Goal: Task Accomplishment & Management: Complete application form

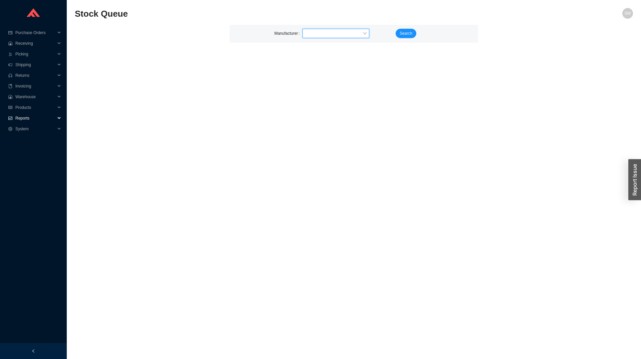
click at [32, 120] on span "Reports" at bounding box center [35, 118] width 40 height 11
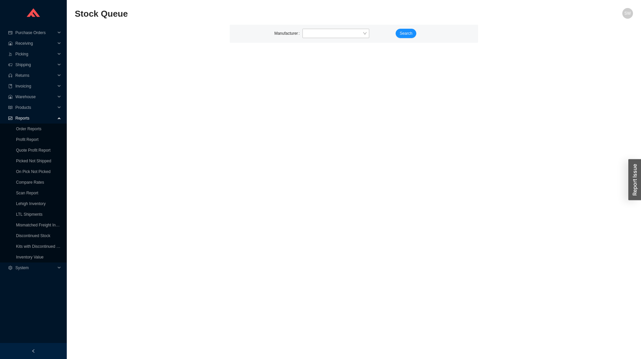
click at [32, 118] on span "Reports" at bounding box center [35, 118] width 40 height 11
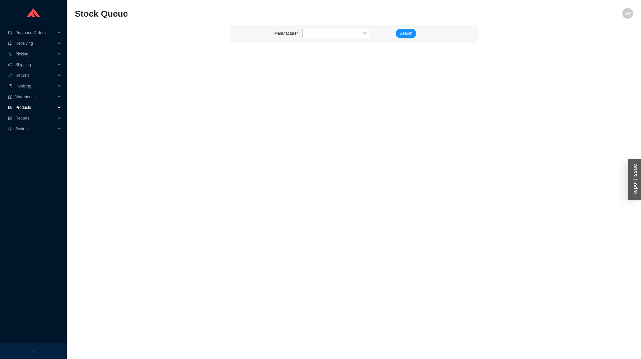
click at [26, 110] on span "Products" at bounding box center [35, 107] width 40 height 11
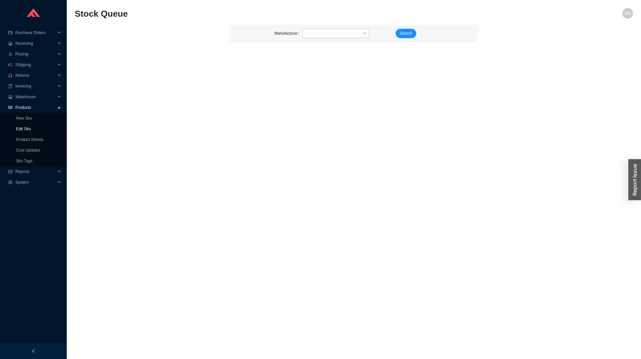
click at [28, 129] on link "Edit Sku" at bounding box center [23, 129] width 15 height 5
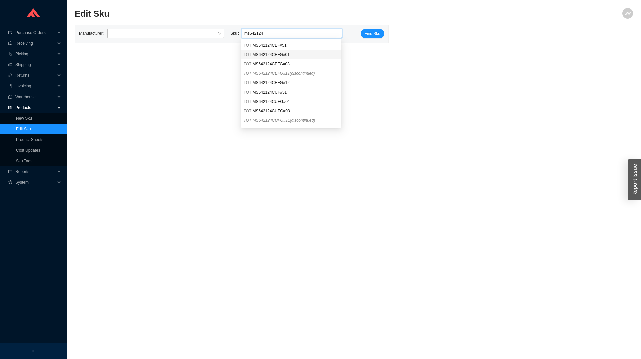
click at [262, 55] on span "MS642124CEFG#01" at bounding box center [271, 54] width 37 height 5
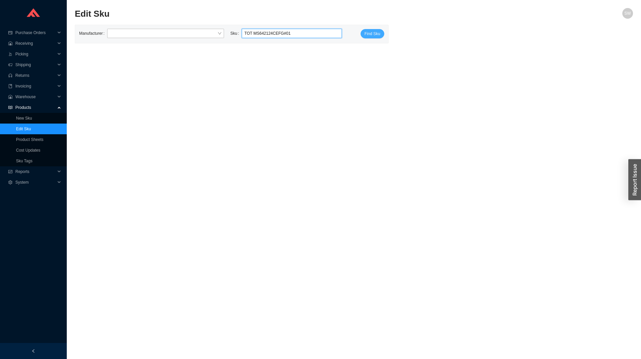
type input "TOT MS642124CEFG#01"
click at [372, 34] on span "Find Sku" at bounding box center [373, 33] width 16 height 7
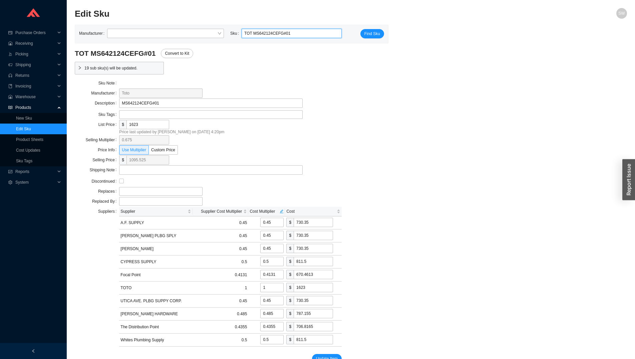
click at [276, 34] on input "TOT MS642124CEFG#01" at bounding box center [291, 33] width 95 height 9
click at [276, 49] on div "TOT WT175MA" at bounding box center [291, 45] width 100 height 9
type input "TOT WT175MA"
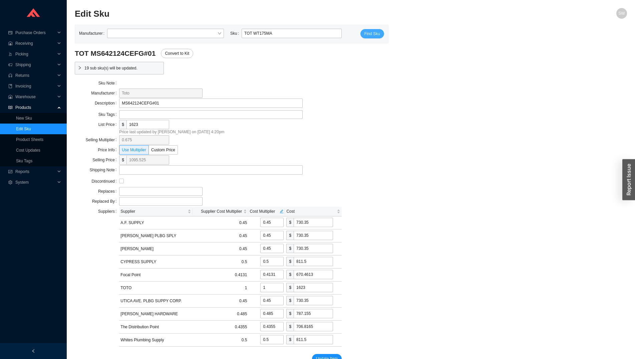
click at [368, 34] on span "Find Sku" at bounding box center [373, 33] width 16 height 7
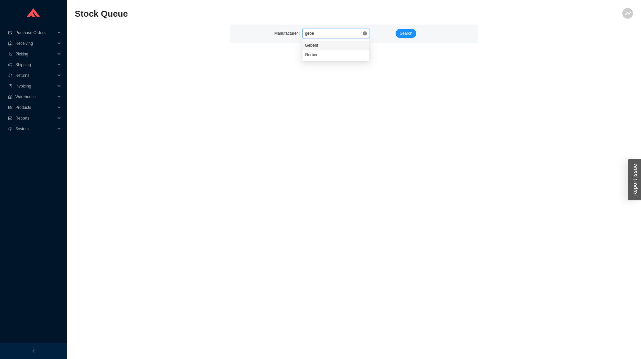
type input "geber"
click at [401, 30] on span "Search" at bounding box center [406, 33] width 13 height 7
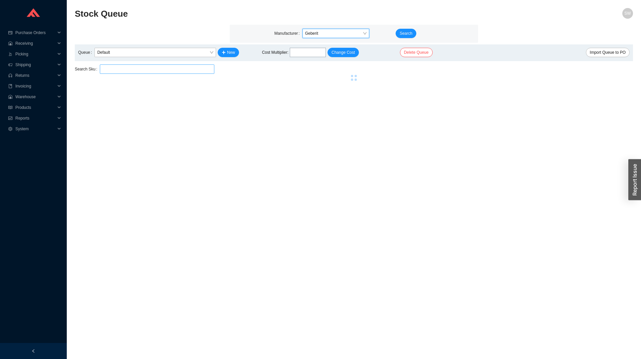
click at [132, 67] on input "search" at bounding box center [157, 69] width 109 height 9
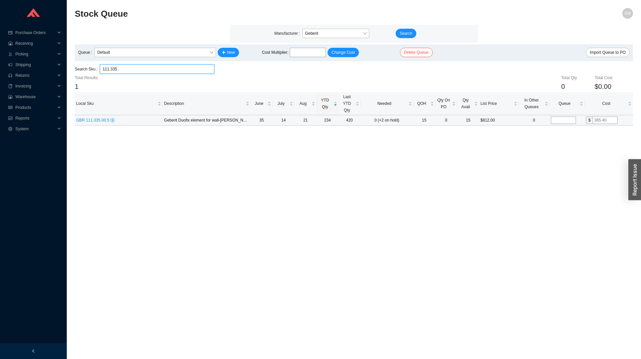
type input "111.335"
click at [559, 120] on input "tel" at bounding box center [563, 120] width 25 height 7
type input "75"
click at [598, 120] on input "text" at bounding box center [605, 120] width 25 height 7
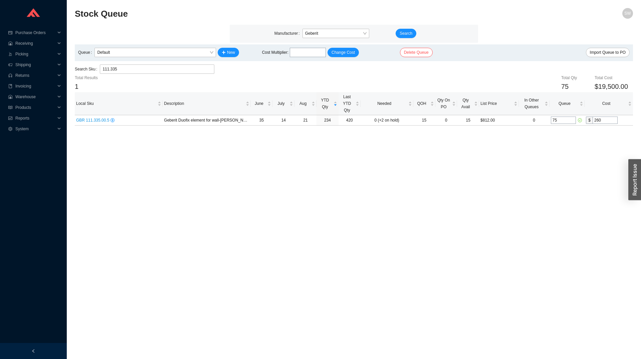
type input "260"
click at [519, 161] on main "Stock Queue SW Manufacturer Geberit Search Queue Default New Cost Multiplier : …" at bounding box center [354, 183] width 558 height 351
click at [599, 53] on span "Import Queue to PO" at bounding box center [608, 52] width 36 height 7
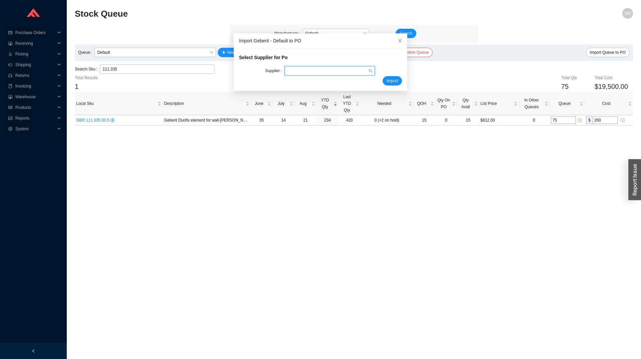
click at [323, 74] on input "search" at bounding box center [327, 70] width 81 height 9
click at [320, 92] on div "GEBERIT" at bounding box center [323, 92] width 82 height 6
click at [389, 82] on span "Import" at bounding box center [392, 80] width 11 height 7
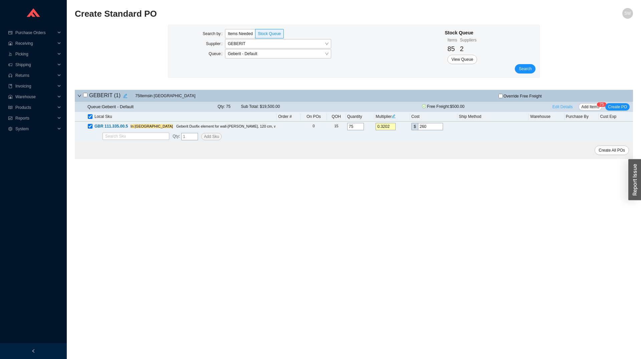
click at [569, 108] on span "Edit Details" at bounding box center [563, 107] width 20 height 7
select select "1"
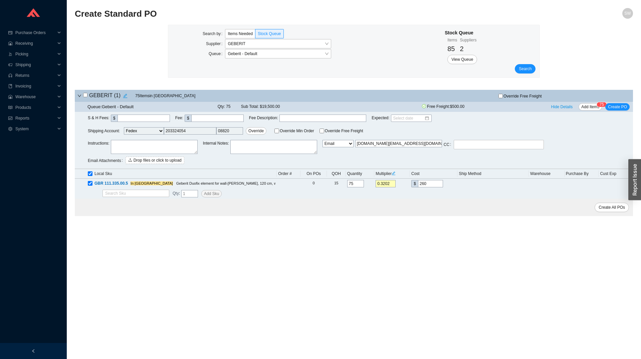
click at [342, 149] on span "Email Email Buyer EDI Do Not Send" at bounding box center [338, 148] width 31 height 16
click at [323, 140] on select "Email Email Buyer EDI Do Not Send" at bounding box center [338, 143] width 31 height 7
select select "5"
click option "Email Buyer" at bounding box center [0, 0] width 0 height 0
type input "sammyw@homeandstone.com"
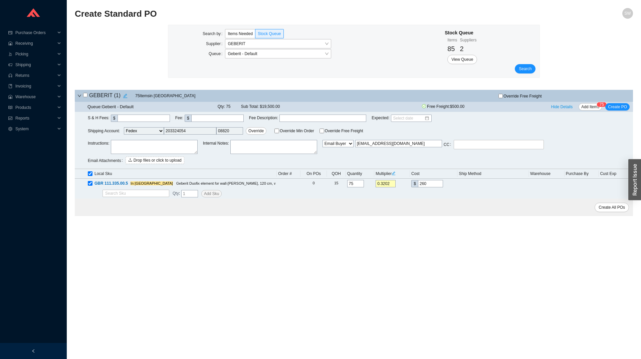
click at [143, 146] on textarea at bounding box center [154, 147] width 87 height 14
paste textarea "1411941621"
type textarea "Project 499 President 1411941621"
click at [614, 110] on span "Create PO" at bounding box center [617, 107] width 19 height 7
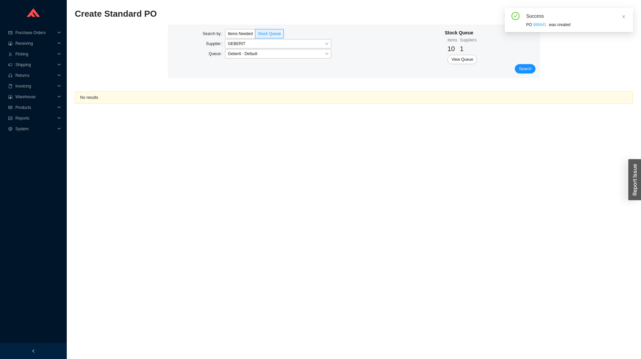
click at [536, 24] on link "986641" at bounding box center [539, 24] width 13 height 5
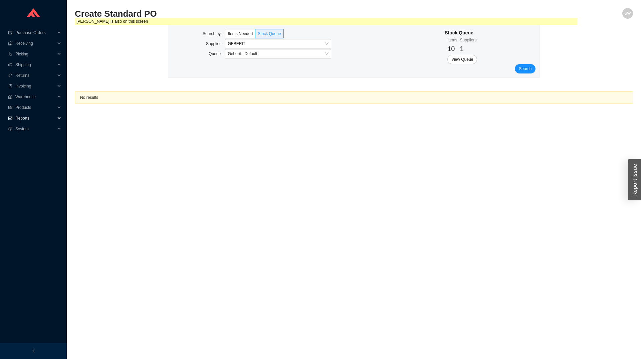
click at [18, 115] on span "Reports" at bounding box center [35, 118] width 40 height 11
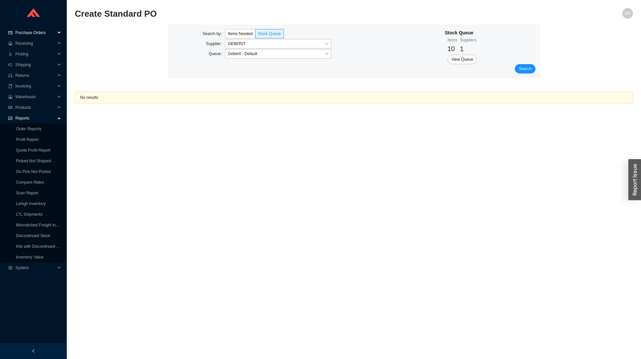
click at [28, 35] on span "Purchase Orders" at bounding box center [35, 32] width 40 height 11
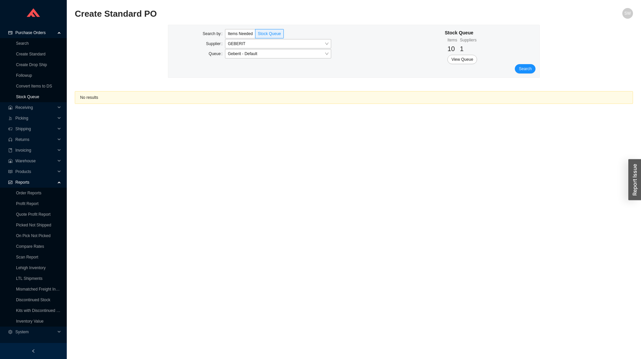
click at [33, 98] on link "Stock Queue" at bounding box center [27, 96] width 23 height 5
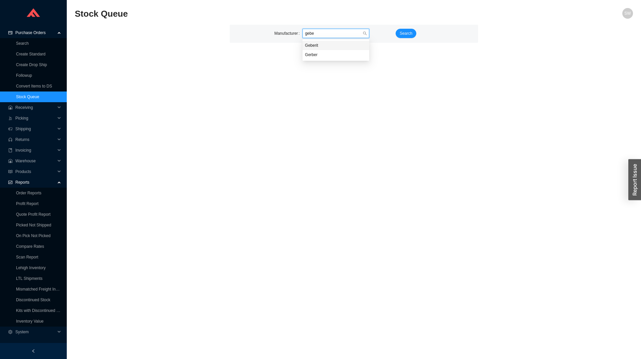
type input "geber"
click at [404, 32] on span "Search" at bounding box center [406, 33] width 13 height 7
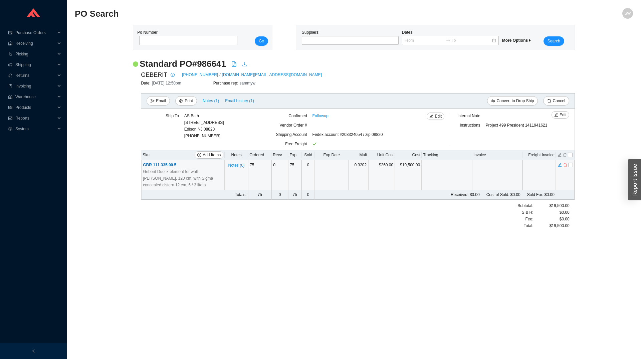
click at [564, 167] on icon "delete" at bounding box center [565, 165] width 4 height 5
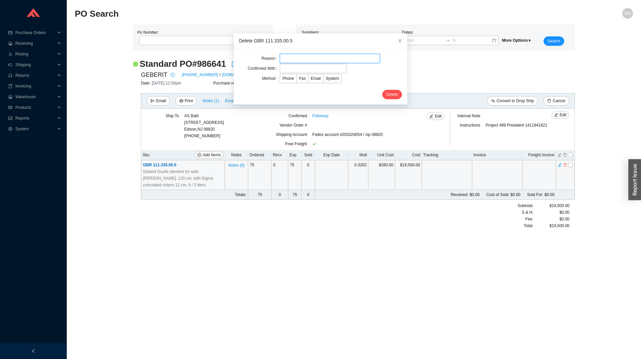
click at [302, 59] on input "text" at bounding box center [330, 58] width 100 height 9
type input "rrr"
click at [299, 66] on input "text" at bounding box center [313, 68] width 67 height 9
type input "eeee"
click at [326, 78] on span "System" at bounding box center [332, 78] width 13 height 5
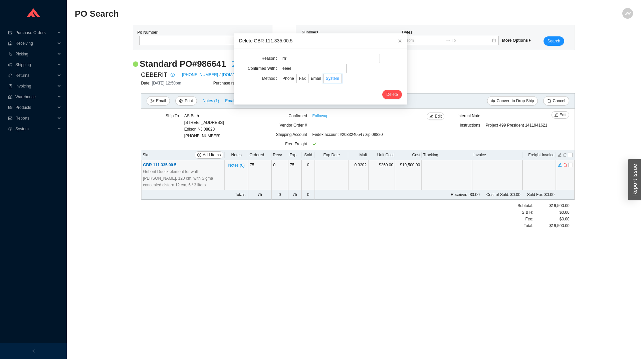
click at [324, 80] on input "System" at bounding box center [324, 80] width 0 height 0
click at [386, 95] on span "Delete" at bounding box center [392, 94] width 12 height 7
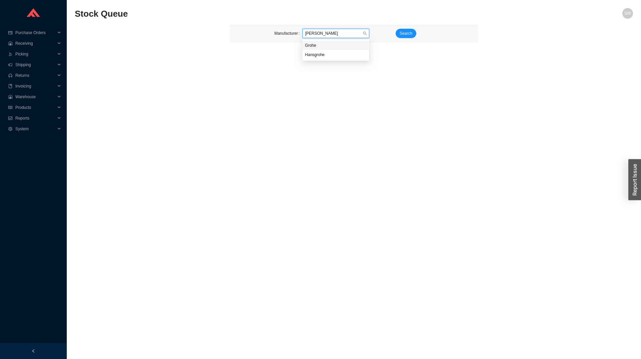
type input "grohe"
click at [400, 33] on span "Search" at bounding box center [406, 33] width 13 height 7
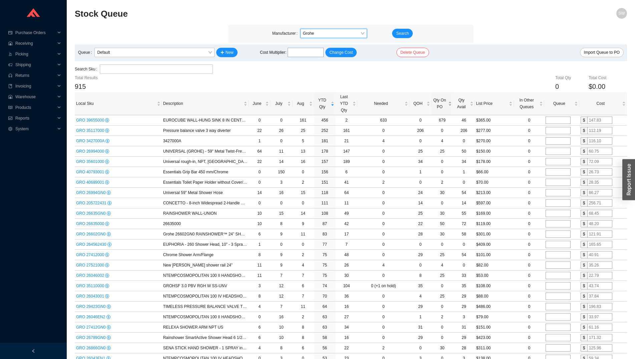
click at [440, 102] on span "Qty On PO" at bounding box center [440, 103] width 14 height 13
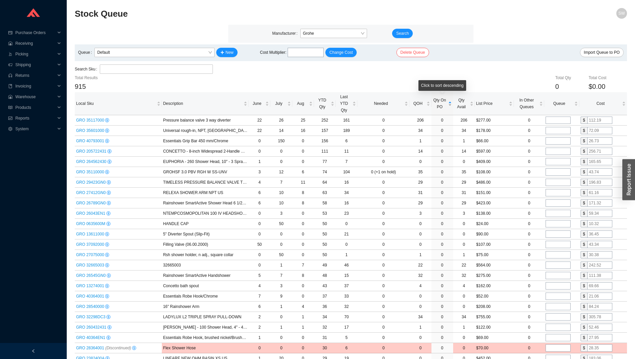
click at [440, 102] on span "Qty On PO" at bounding box center [440, 103] width 14 height 13
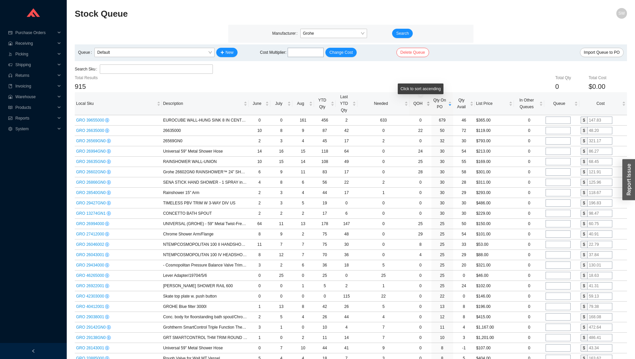
click at [421, 107] on span "QOH" at bounding box center [418, 103] width 14 height 7
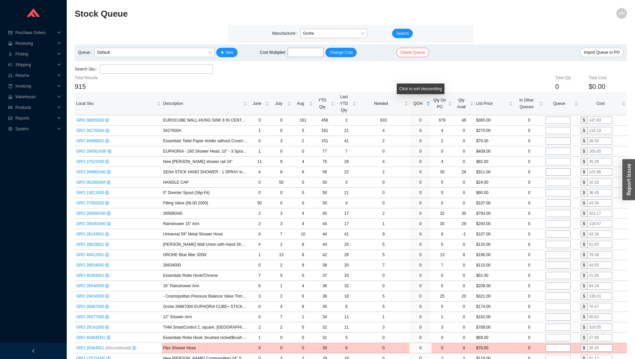
click at [421, 107] on span "QOH" at bounding box center [418, 103] width 14 height 7
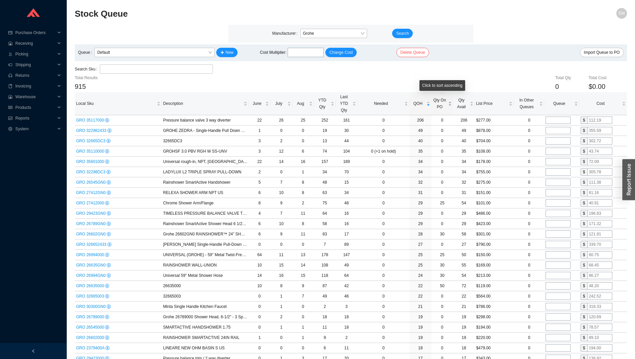
click at [448, 104] on div "Qty On PO" at bounding box center [442, 103] width 19 height 13
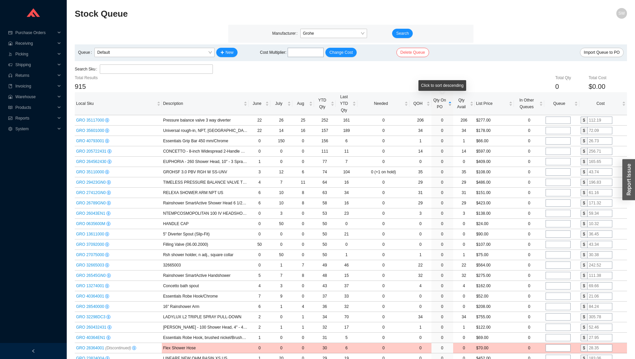
click at [448, 104] on div "Qty On PO" at bounding box center [442, 103] width 19 height 13
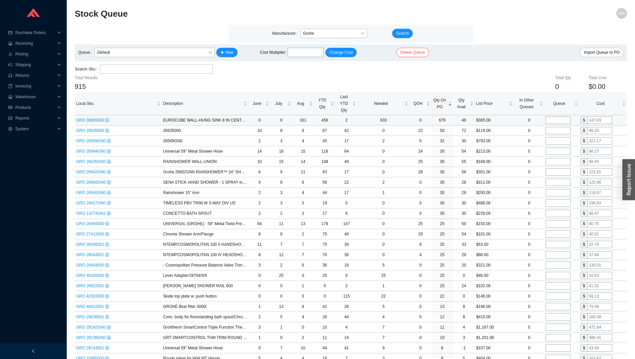
click at [91, 122] on span "GRO 39655000" at bounding box center [90, 120] width 29 height 5
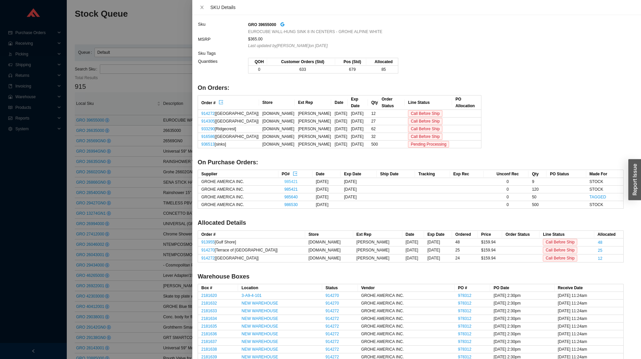
click at [284, 179] on link "985421" at bounding box center [290, 181] width 13 height 5
click at [284, 195] on link "985640" at bounding box center [290, 197] width 13 height 5
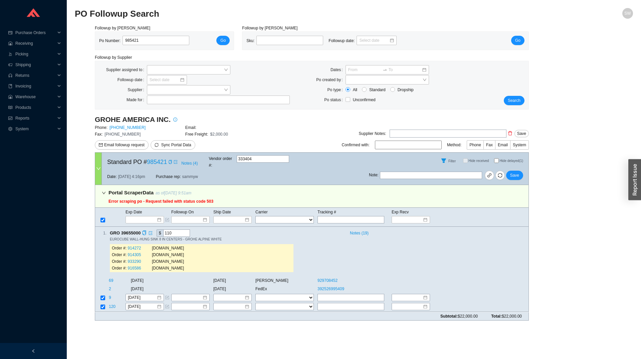
click at [129, 229] on span "GRO 39655000" at bounding box center [128, 232] width 37 height 7
click at [154, 159] on link "985421" at bounding box center [157, 162] width 20 height 7
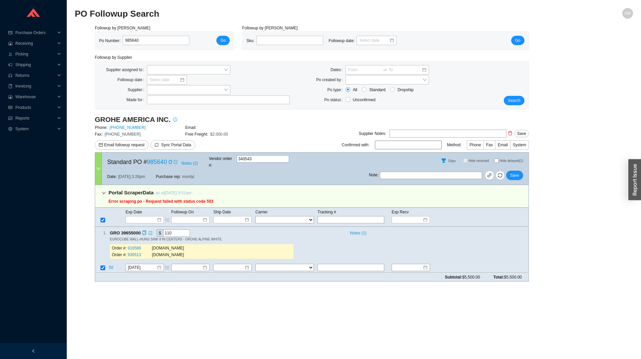
click at [127, 230] on span "GRO 39655000" at bounding box center [128, 232] width 37 height 7
click at [156, 159] on link "985640" at bounding box center [157, 162] width 20 height 7
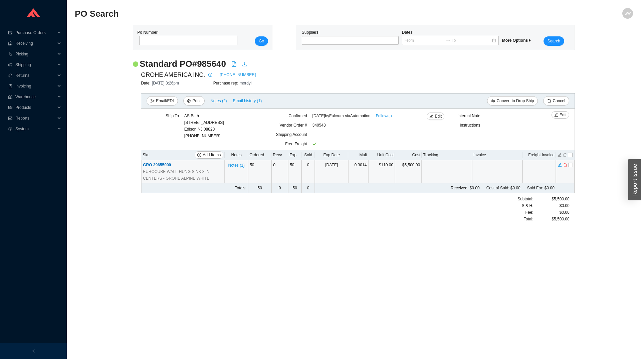
click at [154, 165] on span "GRO 39655000" at bounding box center [157, 165] width 28 height 5
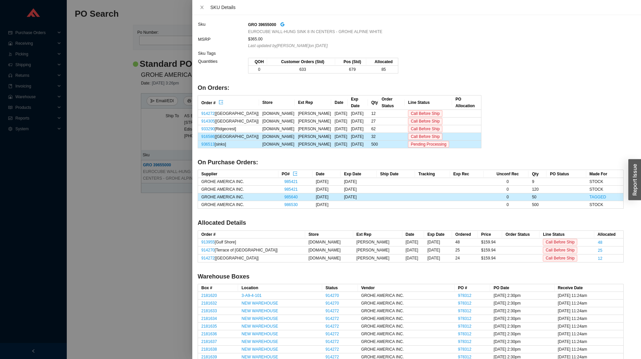
click at [278, 25] on div "GRO 39655000" at bounding box center [435, 25] width 375 height 8
click at [281, 25] on icon "google" at bounding box center [282, 24] width 5 height 5
click at [120, 186] on div at bounding box center [320, 179] width 641 height 359
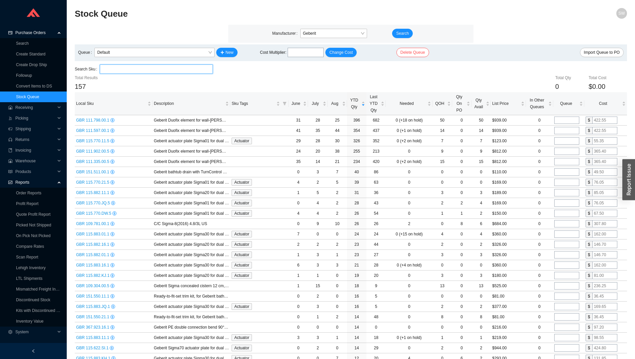
click at [185, 71] on input "search" at bounding box center [157, 69] width 108 height 9
paste input "111.335.00.7"
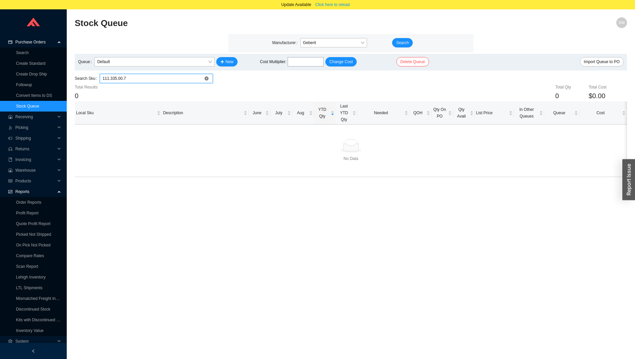
click at [173, 77] on input "111.335.00.7" at bounding box center [157, 78] width 108 height 9
type input "111.335.00.7"
click at [335, 6] on span "Click here to reload" at bounding box center [333, 4] width 34 height 7
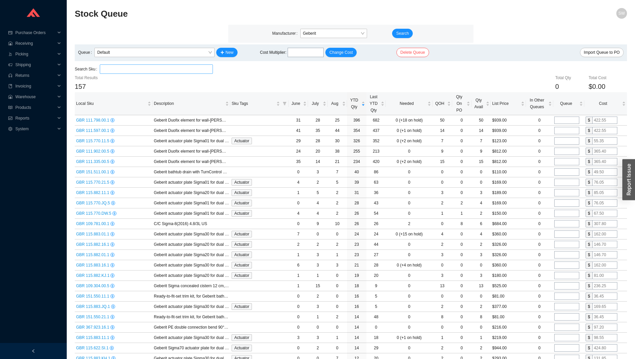
click at [132, 68] on input "search" at bounding box center [157, 69] width 108 height 9
paste input "111.902.00.7"
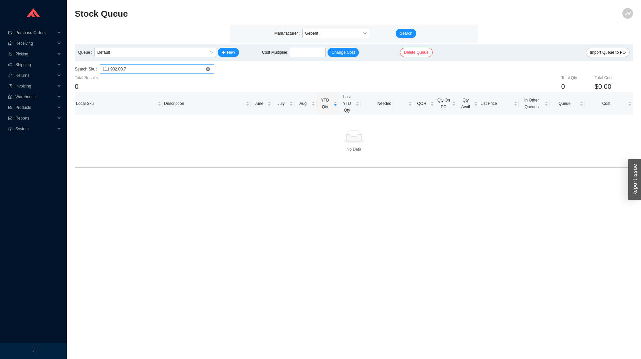
click at [130, 67] on input "111.902.00.7" at bounding box center [157, 69] width 109 height 9
paste input "798.00.1"
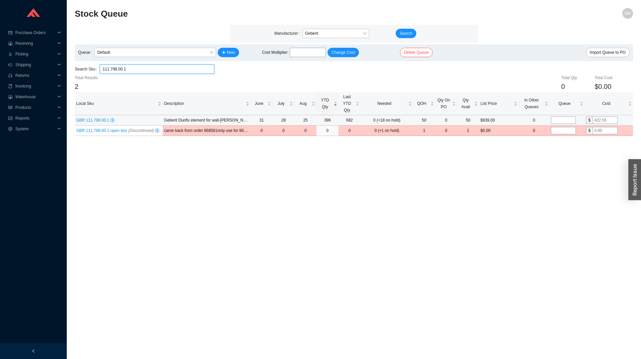
type input "111.798.00.1"
click at [563, 120] on input "tel" at bounding box center [563, 120] width 25 height 7
click at [563, 121] on input "tel" at bounding box center [563, 120] width 25 height 7
type input "75"
click at [605, 122] on input "text" at bounding box center [605, 120] width 25 height 7
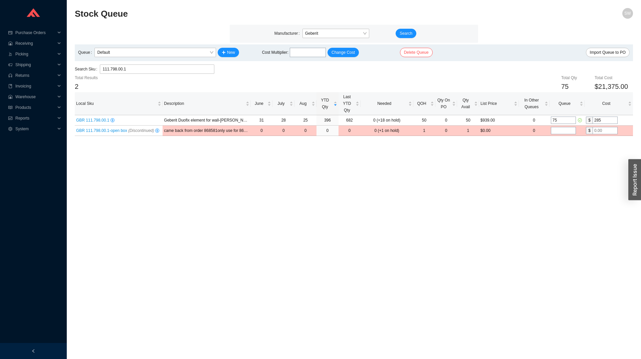
type input "285"
click at [551, 213] on main "Stock Queue SW Manufacturer Geberit Search Queue Default New Cost Multiplier : …" at bounding box center [354, 183] width 558 height 351
click at [599, 52] on span "Import Queue to PO" at bounding box center [608, 52] width 36 height 7
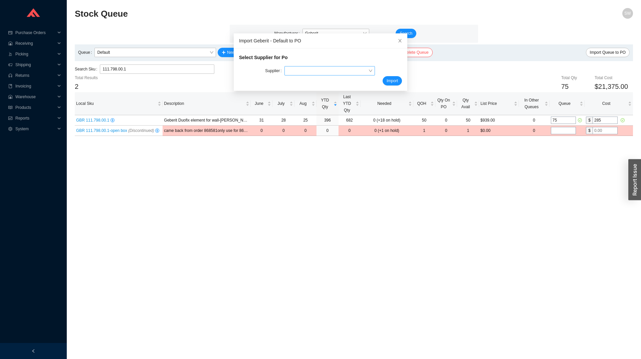
click at [314, 67] on input "search" at bounding box center [327, 70] width 81 height 9
type input "gebe"
click at [387, 82] on span "Import" at bounding box center [392, 80] width 11 height 7
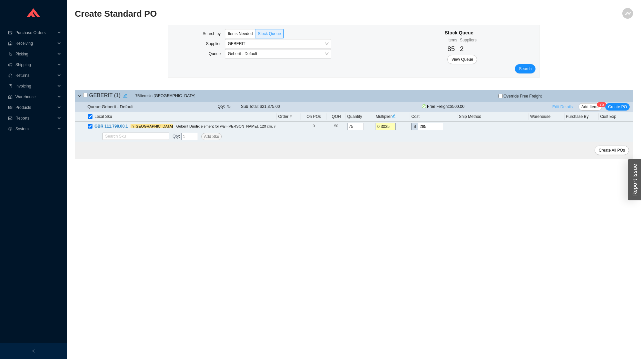
click at [557, 108] on span "Edit Details" at bounding box center [563, 107] width 20 height 7
select select "1"
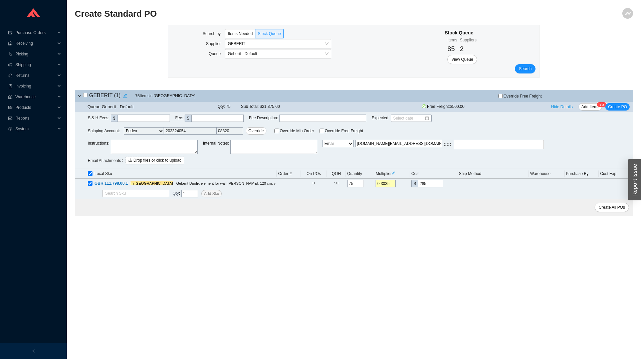
click at [142, 148] on textarea at bounding box center [154, 147] width 87 height 14
paste textarea "Quote # 1411942235 (201 E 23rd)"
type textarea "Quote # 1411942235 (201 E 23rd)"
select select "5"
click option "Email Buyer" at bounding box center [0, 0] width 0 height 0
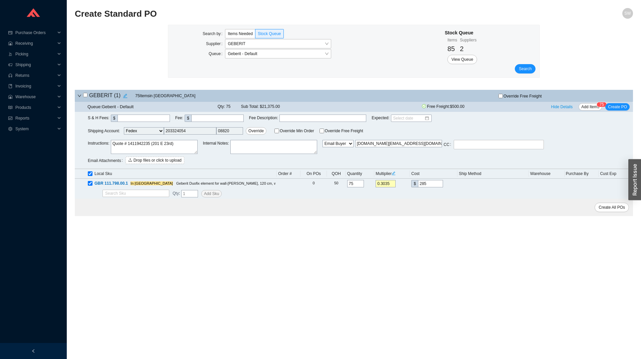
type input "[EMAIL_ADDRESS][DOMAIN_NAME]"
click at [620, 109] on span "Create PO" at bounding box center [617, 107] width 19 height 7
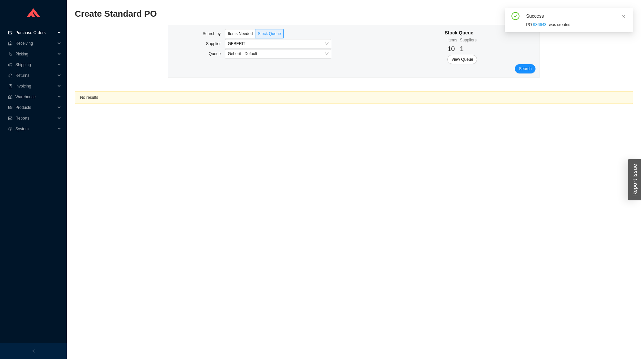
click at [25, 33] on span "Purchase Orders" at bounding box center [35, 32] width 40 height 11
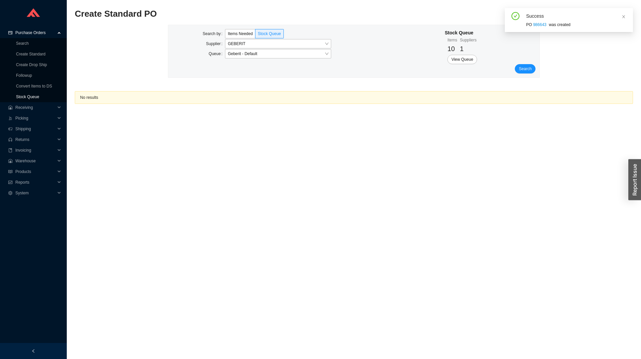
click at [33, 97] on link "Stock Queue" at bounding box center [27, 96] width 23 height 5
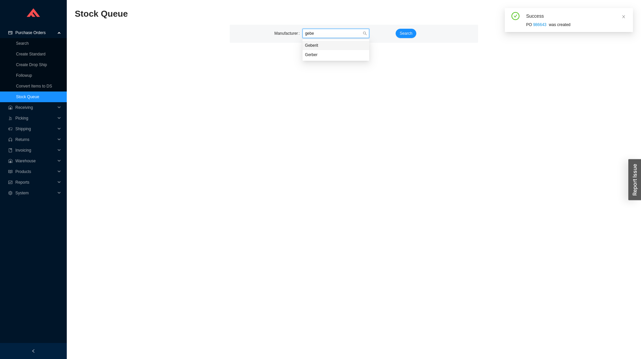
type input "geber"
click at [401, 31] on span "Search" at bounding box center [406, 33] width 13 height 7
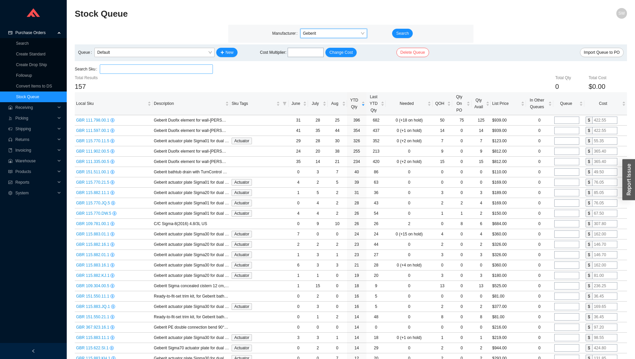
click at [142, 73] on input "search" at bounding box center [157, 69] width 108 height 9
type input "v"
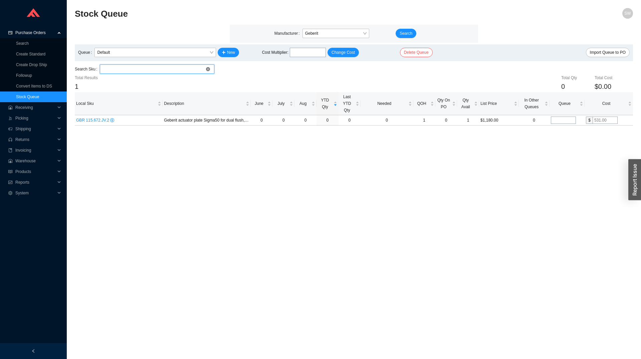
paste input "111.597.00.1"
type input "111.597.00.1"
click at [561, 121] on input "tel" at bounding box center [563, 120] width 25 height 7
type input "100"
click at [600, 122] on input "text" at bounding box center [605, 120] width 25 height 7
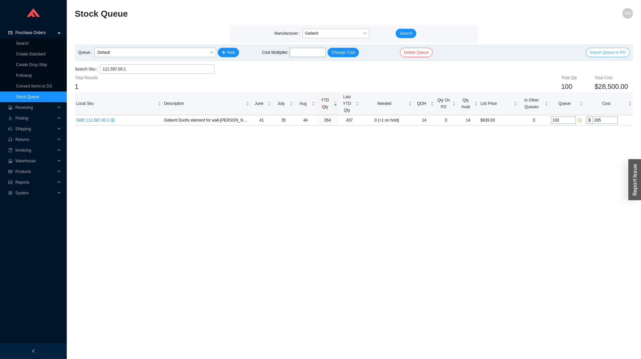
type input "285"
click at [594, 55] on span "Import Queue to PO" at bounding box center [608, 52] width 36 height 7
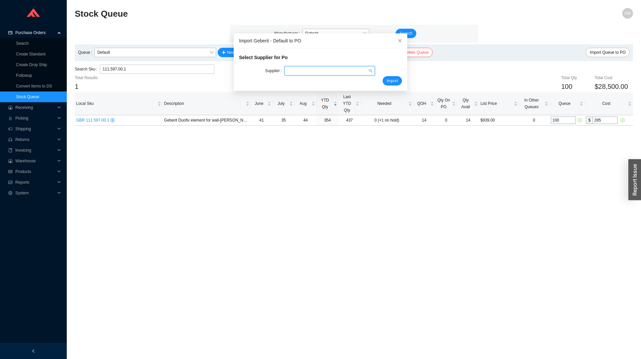
click at [336, 73] on input "search" at bounding box center [327, 70] width 81 height 9
click at [324, 90] on div "GEBERIT" at bounding box center [323, 92] width 82 height 6
click at [387, 80] on span "Import" at bounding box center [392, 80] width 11 height 7
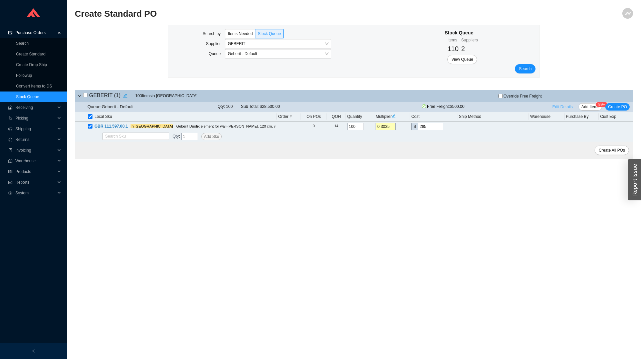
click at [563, 106] on span "Edit Details" at bounding box center [563, 107] width 20 height 7
select select "1"
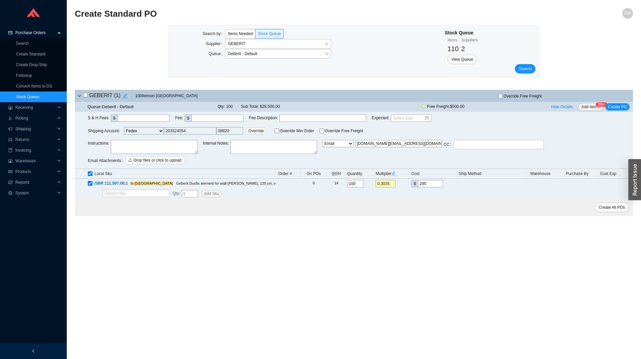
click at [142, 148] on textarea at bounding box center [154, 147] width 87 height 14
paste textarea "Quote # 1411952933 ([STREET_ADDRESS])"
type textarea "Quote # 1411952933 ([STREET_ADDRESS])"
click at [323, 140] on select "Email Email Buyer EDI Do Not Send" at bounding box center [338, 143] width 31 height 7
select select "5"
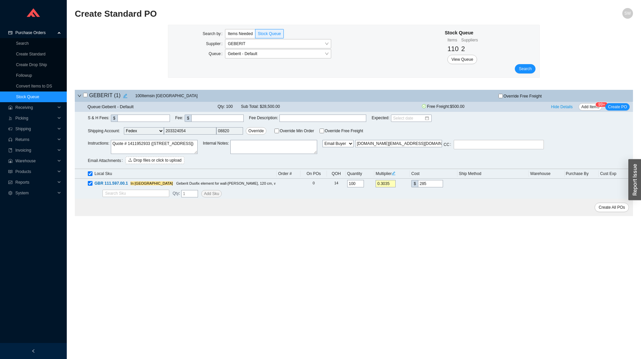
click option "Email Buyer" at bounding box center [0, 0] width 0 height 0
type input "[EMAIL_ADDRESS][DOMAIN_NAME]"
click at [621, 110] on span "Create PO" at bounding box center [617, 107] width 19 height 7
